Goal: Information Seeking & Learning: Check status

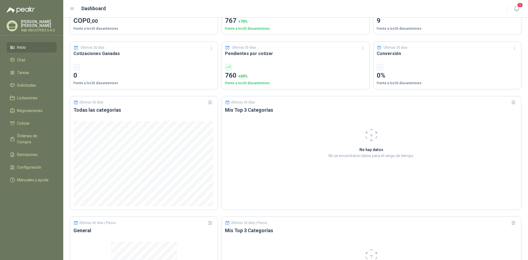
scroll to position [83, 0]
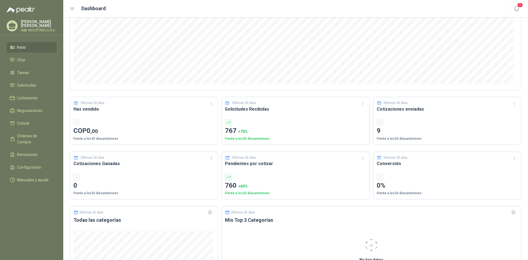
click at [245, 130] on span "+ 70 %" at bounding box center [243, 131] width 10 height 4
click at [244, 139] on p "Frente a los 30 días anteriores" at bounding box center [295, 138] width 141 height 5
click at [231, 126] on p "767 + 70 %" at bounding box center [295, 131] width 141 height 10
click at [24, 88] on link "Solicitudes" at bounding box center [32, 85] width 50 height 10
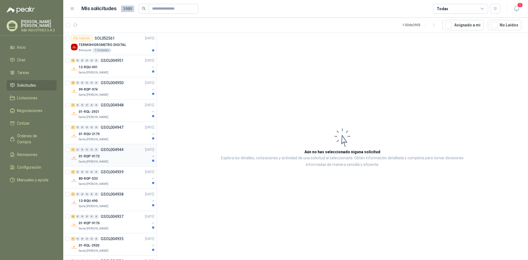
scroll to position [110, 0]
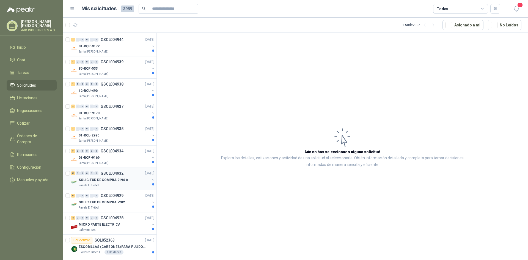
click at [121, 176] on div "17 0 0 0 0 0 GSOL004932 [DATE]" at bounding box center [113, 173] width 84 height 7
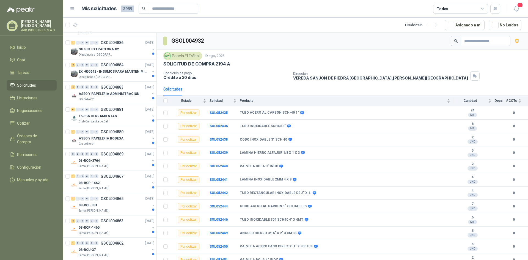
scroll to position [897, 0]
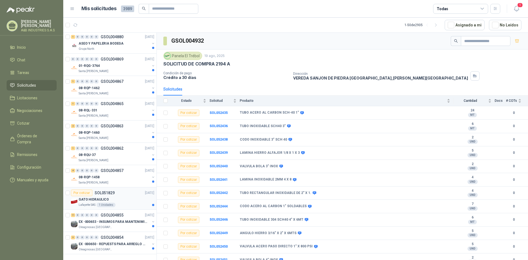
click at [117, 196] on div "GATO HIDRAULICO" at bounding box center [117, 199] width 76 height 7
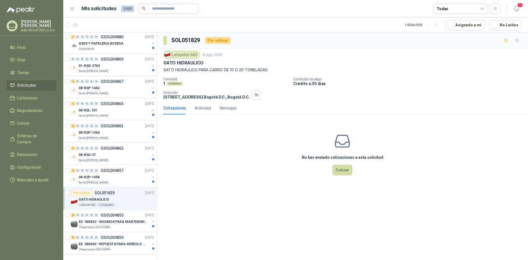
click at [244, 69] on p "GATO HIDRÁULICO PARA CARRO DE 10 O 20 TONELADAS" at bounding box center [342, 70] width 358 height 6
click at [289, 80] on p "Cantidad" at bounding box center [225, 79] width 125 height 4
click at [183, 56] on div "Lafayette SAS" at bounding box center [181, 55] width 37 height 8
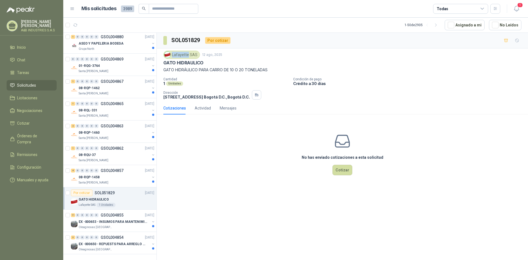
click at [174, 55] on div "Lafayette SAS" at bounding box center [181, 55] width 37 height 8
drag, startPoint x: 174, startPoint y: 54, endPoint x: 195, endPoint y: 54, distance: 21.2
click at [195, 54] on div "Lafayette SAS" at bounding box center [181, 55] width 37 height 8
copy div "Lafayette SAS"
click at [191, 73] on div "Lafayette SAS [DATE] GATO HIDRAULICO GATO HIDRÁULICO PARA CARRO DE 10 O 20 TONE…" at bounding box center [342, 75] width 358 height 49
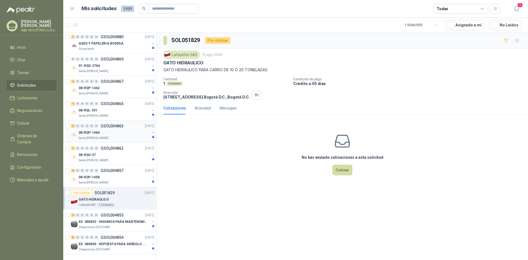
click at [128, 129] on div "08-RQP-1460" at bounding box center [114, 132] width 71 height 7
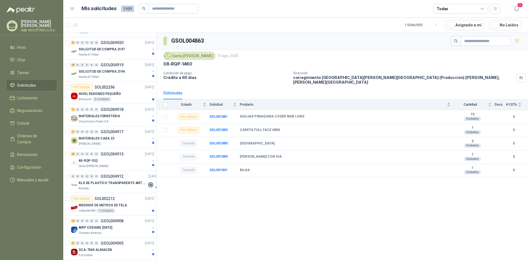
scroll to position [347, 0]
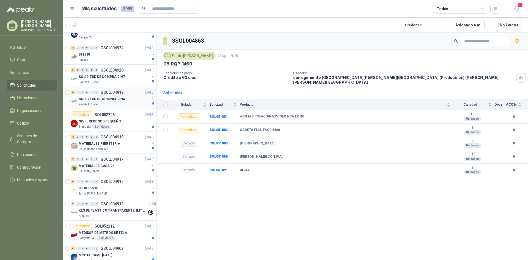
click at [105, 98] on p "SOLICITUD DE COMPRA 2194" at bounding box center [102, 99] width 46 height 5
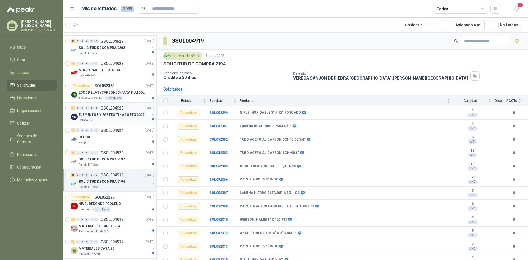
scroll to position [209, 0]
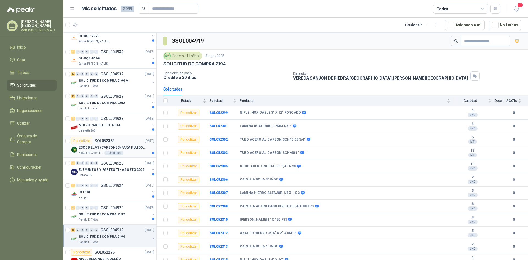
click at [132, 145] on p "ESCOBILLAS (CARBONES) PARA PULIDORA DEWALT" at bounding box center [113, 147] width 69 height 5
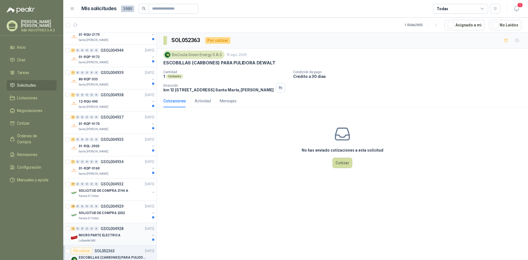
scroll to position [17, 0]
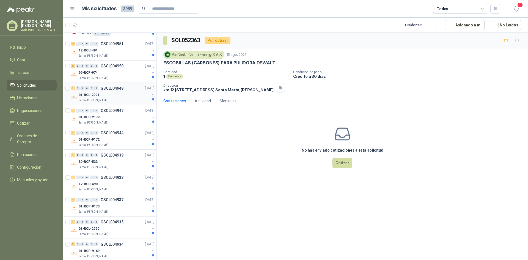
click at [112, 99] on div "Santa [PERSON_NAME]" at bounding box center [114, 100] width 71 height 4
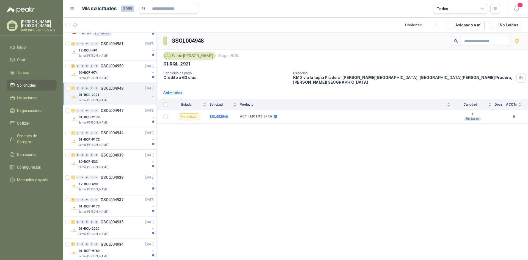
click at [199, 57] on div "Santa [PERSON_NAME]" at bounding box center [189, 56] width 52 height 8
click at [167, 58] on img at bounding box center [168, 56] width 6 height 6
click at [167, 57] on img at bounding box center [168, 56] width 6 height 6
click at [203, 56] on div "Santa [PERSON_NAME]" at bounding box center [189, 56] width 52 height 8
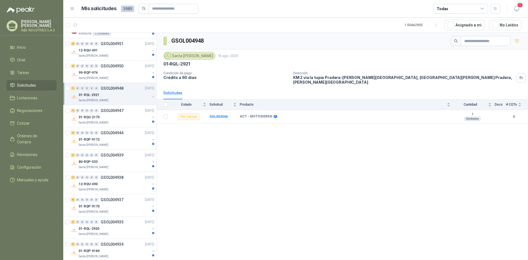
drag, startPoint x: 203, startPoint y: 56, endPoint x: 199, endPoint y: 60, distance: 5.1
click at [199, 60] on div "Santa [PERSON_NAME] [DATE] 01-RQL-2921" at bounding box center [342, 59] width 358 height 15
click at [519, 76] on icon "button" at bounding box center [521, 78] width 5 height 4
click at [221, 180] on div "GSOL004948 [GEOGRAPHIC_DATA][PERSON_NAME] [DATE] 01-RQL-2921 Condición de pago …" at bounding box center [342, 147] width 371 height 229
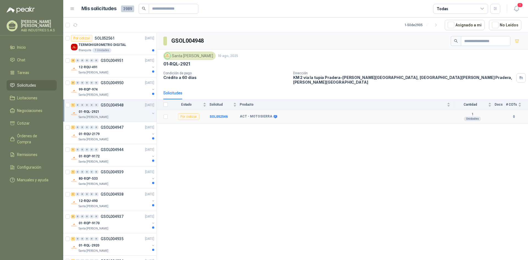
click at [274, 115] on icon at bounding box center [276, 116] width 4 height 3
click at [270, 129] on div "GSOL004948 [GEOGRAPHIC_DATA][PERSON_NAME] [DATE] 01-RQL-2921 Condición de pago …" at bounding box center [342, 147] width 371 height 229
click at [96, 70] on p "Santa [PERSON_NAME]" at bounding box center [94, 72] width 30 height 4
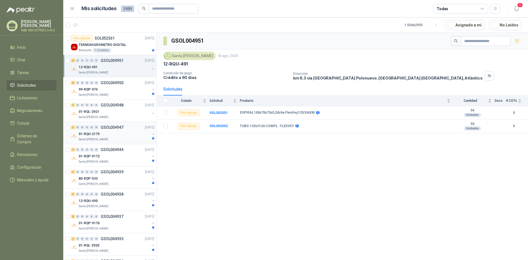
click at [101, 127] on p "GSOL004947" at bounding box center [112, 127] width 23 height 4
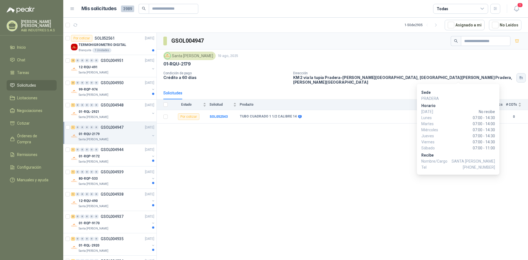
click at [520, 78] on icon "button" at bounding box center [521, 78] width 2 height 1
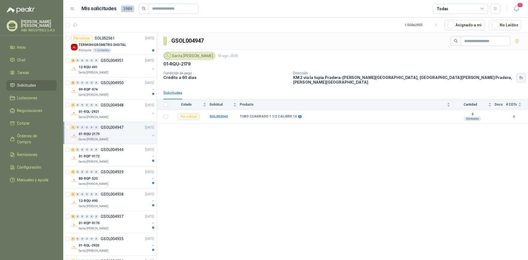
click at [520, 76] on icon "button" at bounding box center [521, 77] width 2 height 2
click at [117, 49] on div "Blanquita 1 Unidades" at bounding box center [117, 50] width 76 height 4
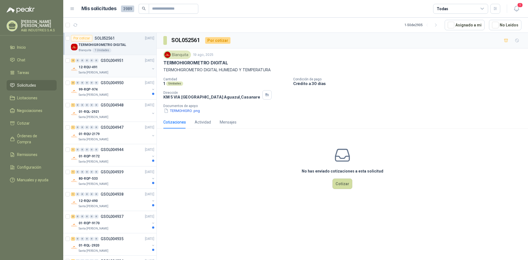
click at [119, 75] on div "2 0 0 0 0 0 GSOL004951 [DATE] 12-RQU-491 Santa [PERSON_NAME]" at bounding box center [109, 66] width 93 height 22
click at [122, 69] on div "12-RQU-491" at bounding box center [114, 67] width 71 height 7
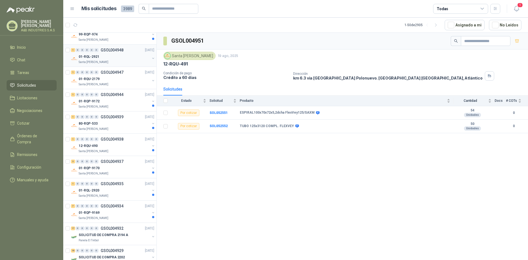
scroll to position [220, 0]
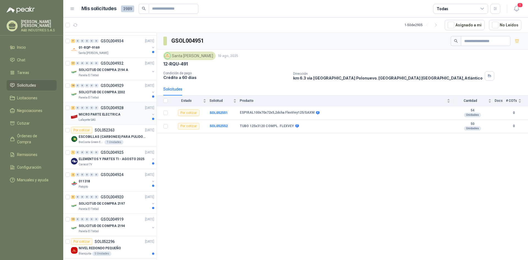
click at [111, 120] on div "Lafayette SAS" at bounding box center [114, 120] width 71 height 4
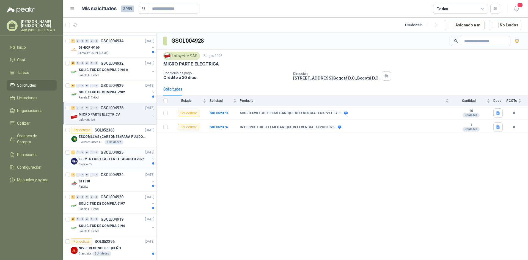
click at [127, 157] on p "ELEMENTOS Y PARTES TI - AGOSTO 2025" at bounding box center [112, 159] width 66 height 5
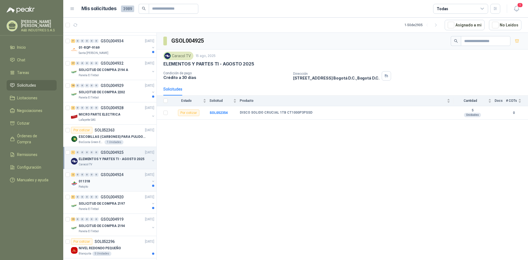
scroll to position [275, 0]
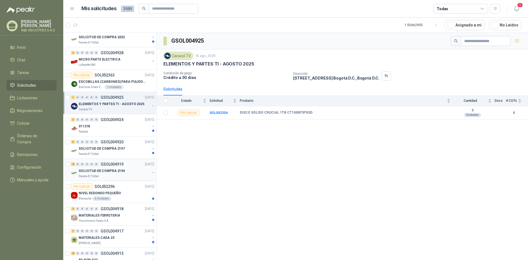
click at [126, 173] on div "SOLICITUD DE COMPRA 2194" at bounding box center [114, 171] width 71 height 7
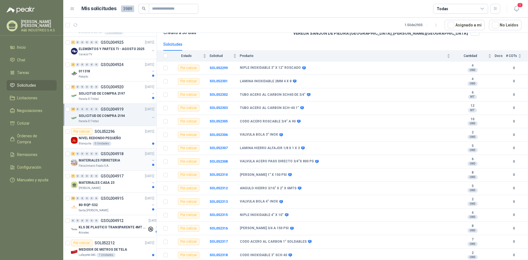
scroll to position [413, 0]
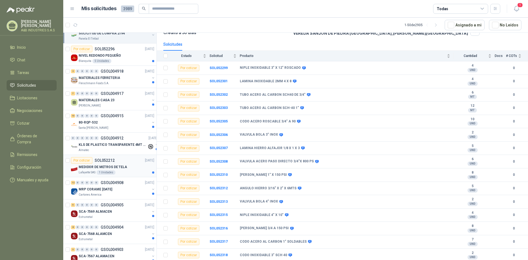
click at [110, 168] on p "MEDIDOR DE METROS DE TELA" at bounding box center [103, 167] width 48 height 5
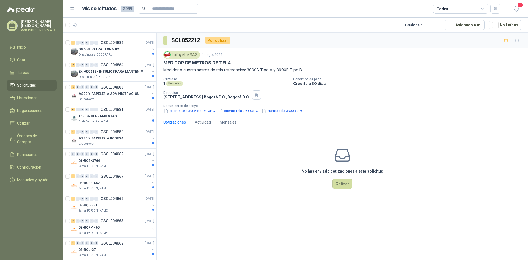
scroll to position [897, 0]
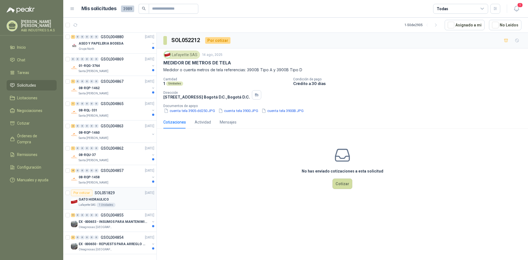
click at [118, 196] on div "GATO HIDRAULICO" at bounding box center [117, 199] width 76 height 7
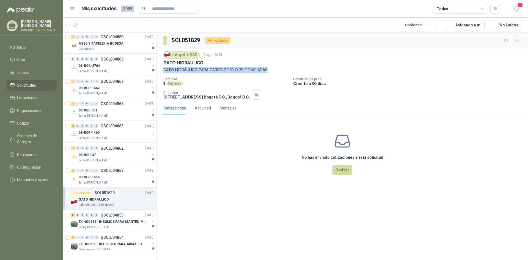
drag, startPoint x: 162, startPoint y: 69, endPoint x: 274, endPoint y: 69, distance: 111.7
click at [274, 69] on div "Lafayette SAS [DATE] GATO HIDRAULICO GATO HIDRÁULICO PARA CARRO DE 10 O 20 TONE…" at bounding box center [342, 74] width 371 height 53
copy p "GATO HIDRÁULICO PARA CARRO DE 10 O 20 TONELADAS"
click at [115, 225] on div "Oleaginosas [GEOGRAPHIC_DATA][PERSON_NAME]" at bounding box center [114, 227] width 71 height 4
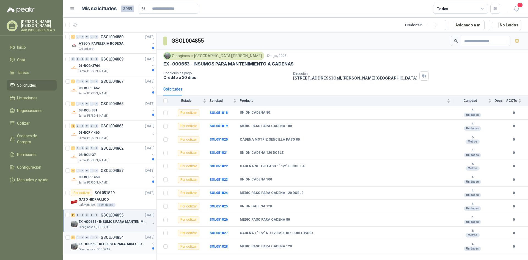
click at [133, 236] on div "3 0 0 0 0 0 GSOL004854 [DATE]" at bounding box center [113, 237] width 84 height 7
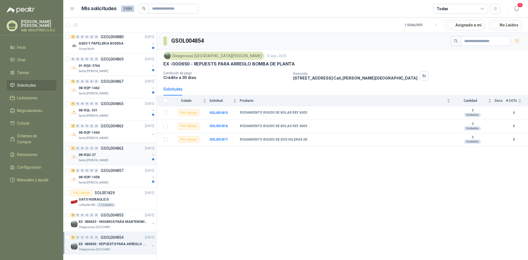
scroll to position [815, 0]
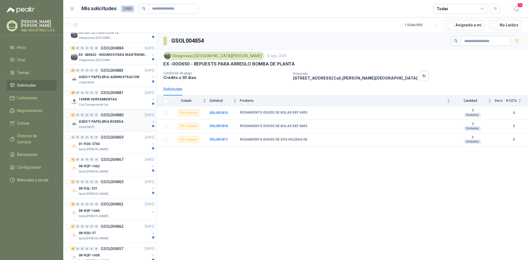
click at [130, 123] on div "ASEO Y PAPELERIA BODEGA" at bounding box center [114, 121] width 71 height 7
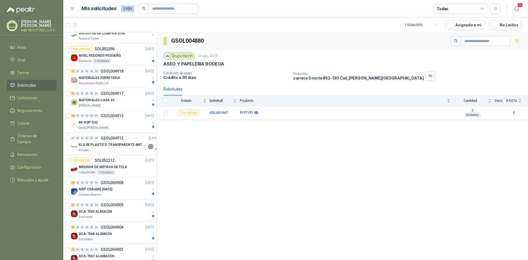
scroll to position [523, 0]
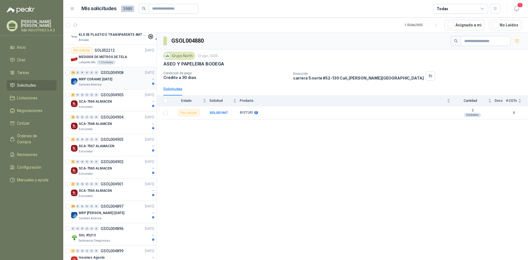
click at [107, 81] on p "MRP CORAME [DATE]" at bounding box center [96, 79] width 34 height 5
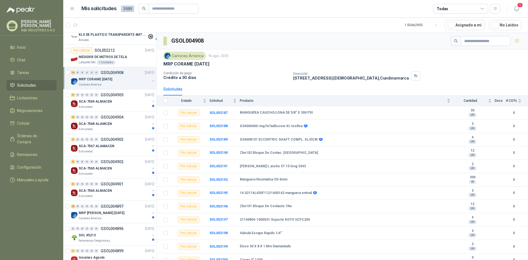
click at [199, 58] on div "Cartones America" at bounding box center [184, 56] width 43 height 8
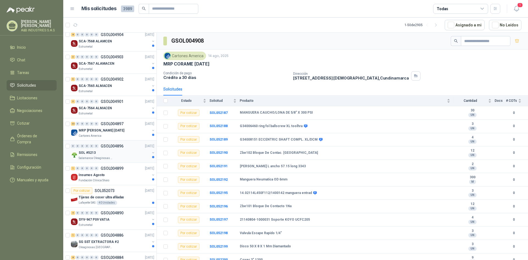
click at [111, 155] on div "SOL #5213" at bounding box center [114, 152] width 71 height 7
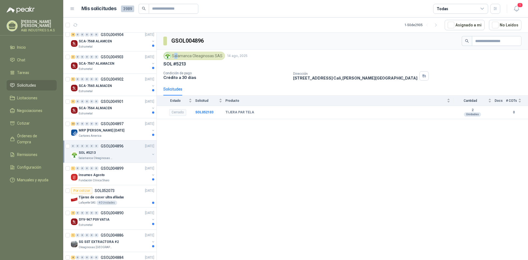
drag, startPoint x: 173, startPoint y: 56, endPoint x: 177, endPoint y: 56, distance: 3.6
click at [177, 56] on div "Salamanca Oleaginosas SAS" at bounding box center [194, 56] width 62 height 8
click at [173, 56] on div "Salamanca Oleaginosas SAS" at bounding box center [194, 56] width 62 height 8
drag, startPoint x: 173, startPoint y: 56, endPoint x: 229, endPoint y: 58, distance: 56.2
click at [229, 58] on div "Salamanca Oleaginosas SAS 14 ago, 2025" at bounding box center [342, 56] width 358 height 8
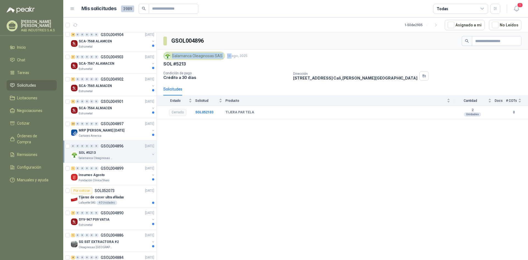
copy div "Salamanca Oleaginosas SAS 14"
click at [443, 141] on div "GSOL004896 Salamanca Oleaginosas SAS [DATE] SOL #5213 Condición de pago Crédito…" at bounding box center [342, 147] width 371 height 229
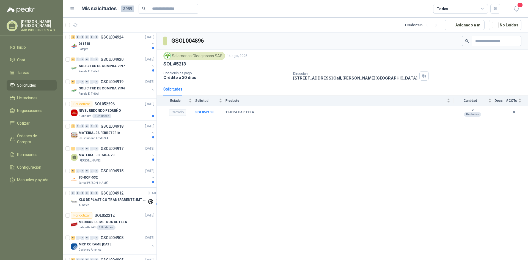
scroll to position [330, 0]
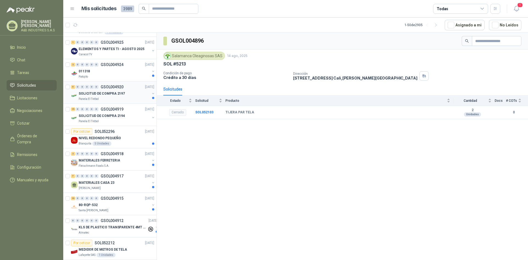
click at [97, 93] on p "SOLICITUD DE COMPRA 2197" at bounding box center [102, 93] width 46 height 5
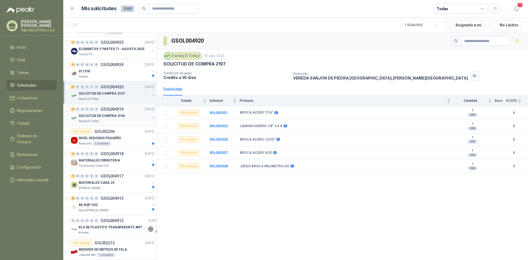
click at [108, 117] on p "SOLICITUD DE COMPRA 2194" at bounding box center [102, 115] width 46 height 5
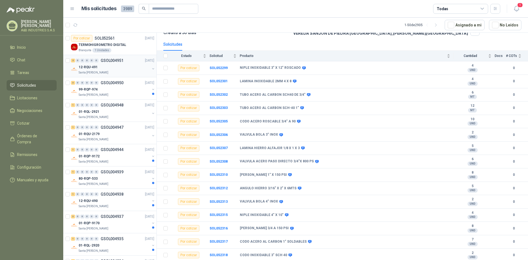
click at [120, 72] on div "Santa [PERSON_NAME]" at bounding box center [114, 72] width 71 height 4
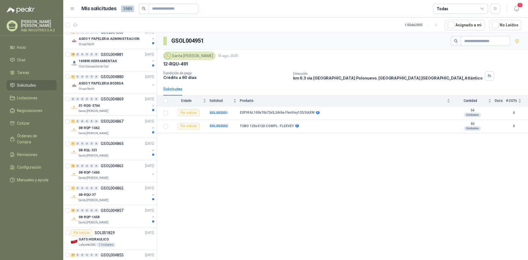
scroll to position [897, 0]
